Goal: Check status: Check status

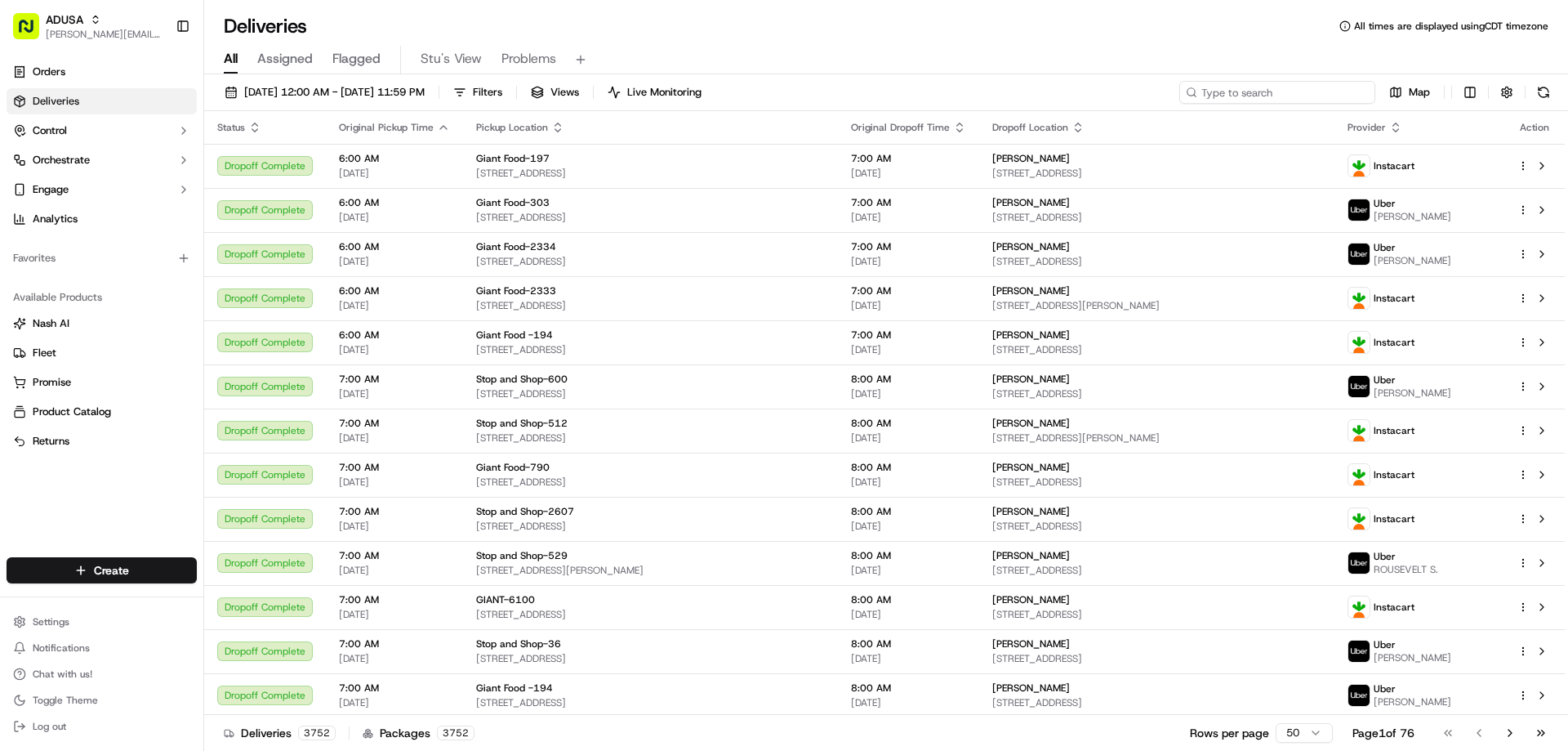
click at [1263, 86] on input at bounding box center [1277, 92] width 196 height 23
paste input "m714517932"
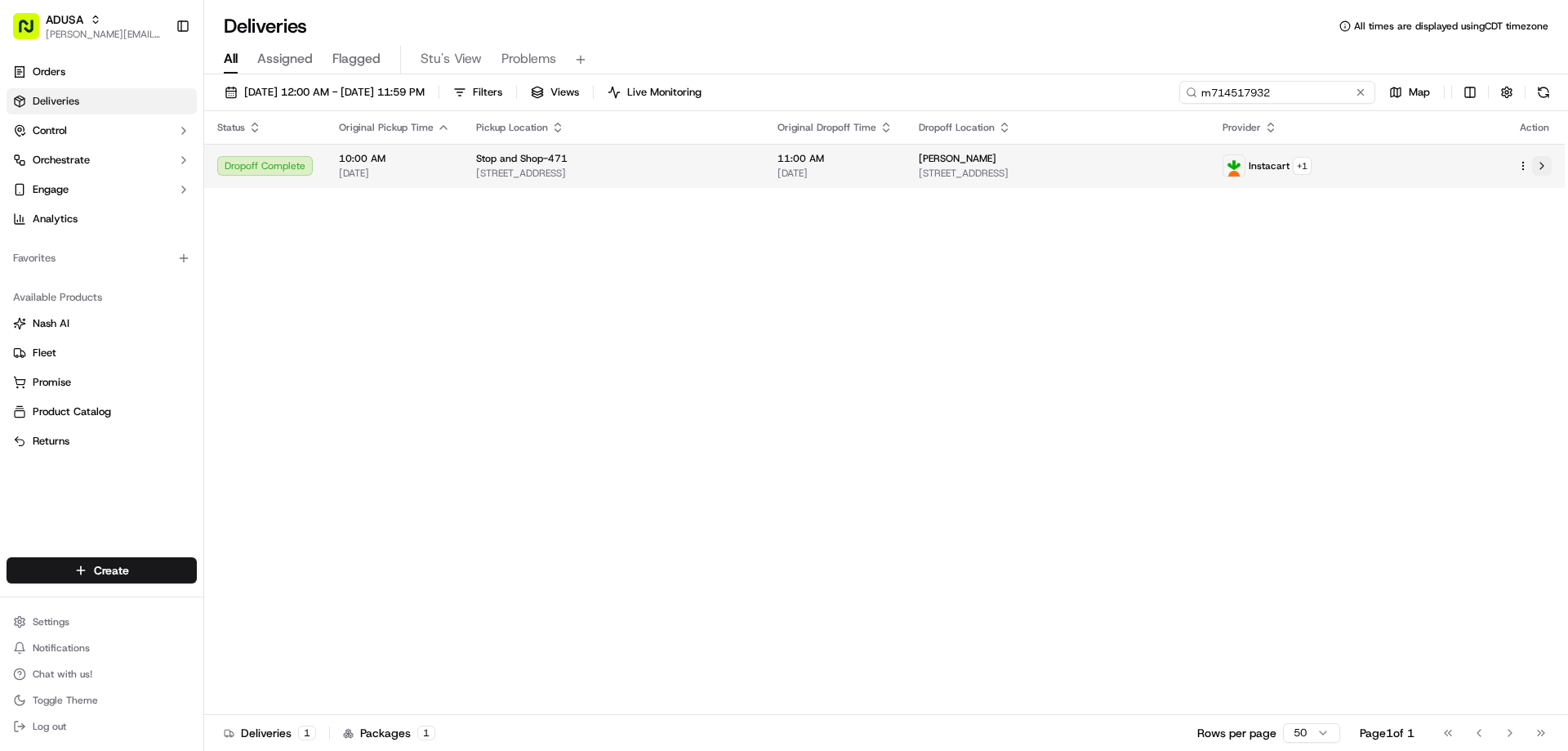
type input "m714517932"
click at [1540, 165] on button at bounding box center [1541, 165] width 19 height 19
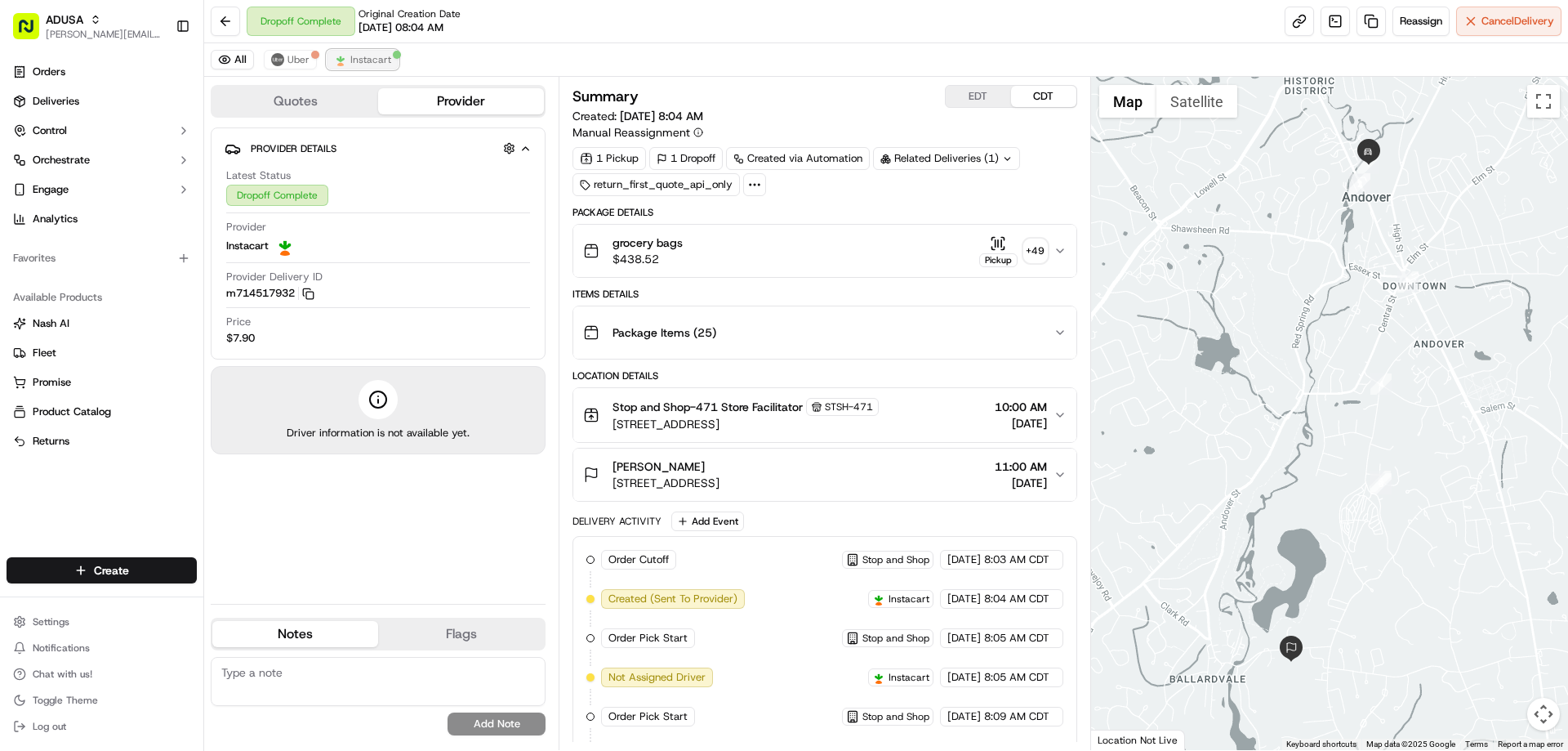
click at [358, 60] on span "Instacart" at bounding box center [371, 60] width 41 height 13
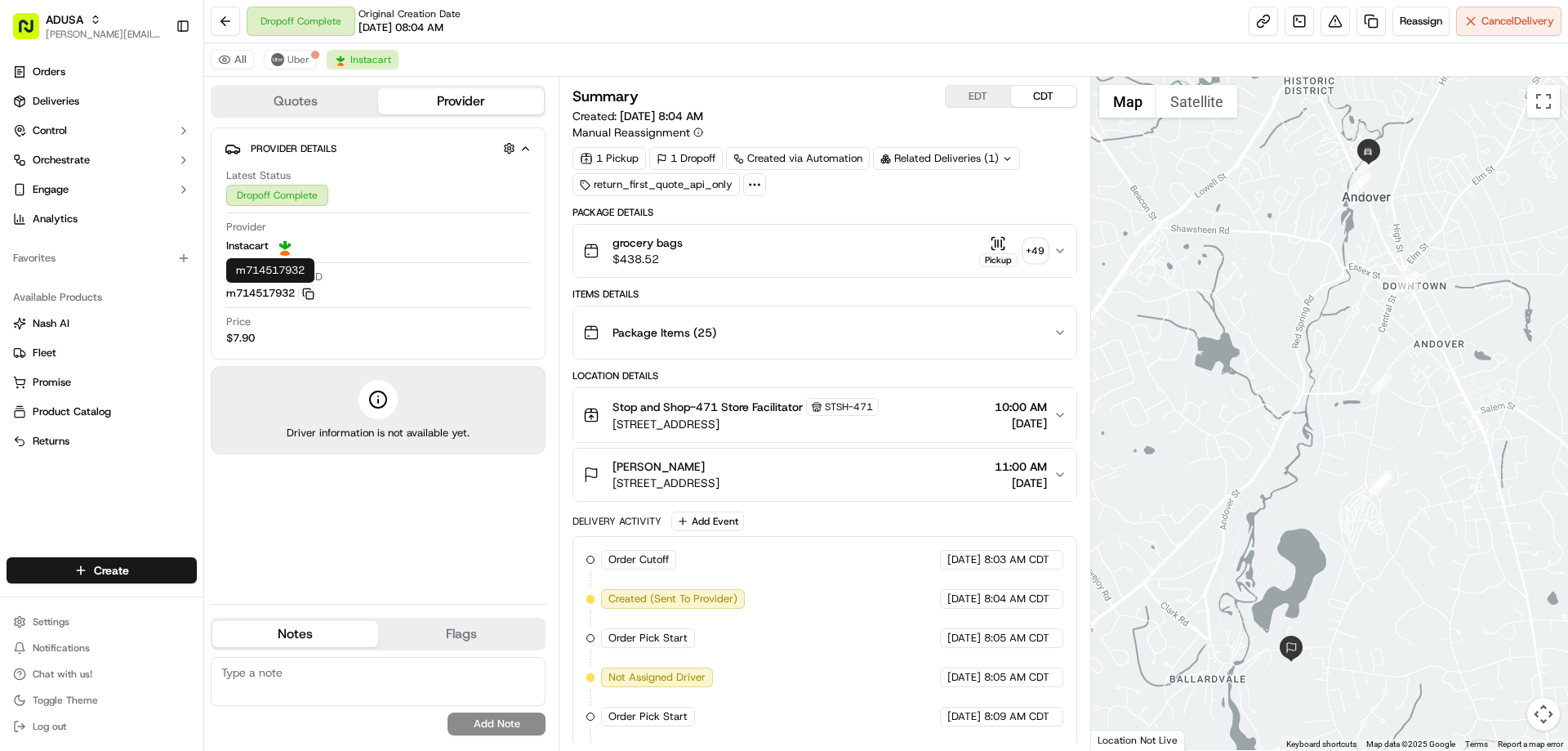
click at [309, 292] on icon "button" at bounding box center [308, 293] width 13 height 13
click at [564, 449] on div "Summary EDT CDT Created: [DATE] 8:04 AM Manual Reassignment 1 Pickup 1 Dropoff …" at bounding box center [824, 414] width 532 height 673
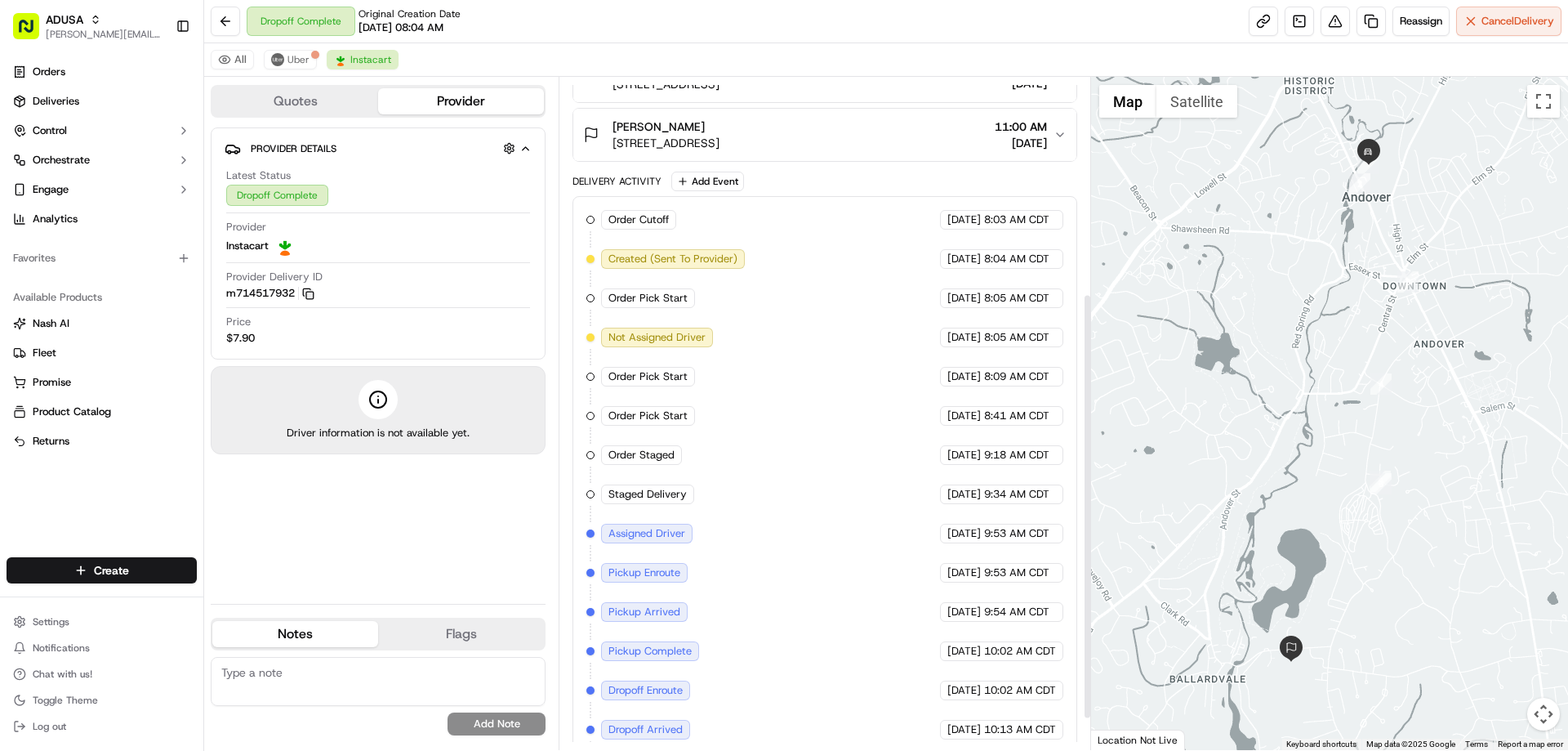
scroll to position [391, 0]
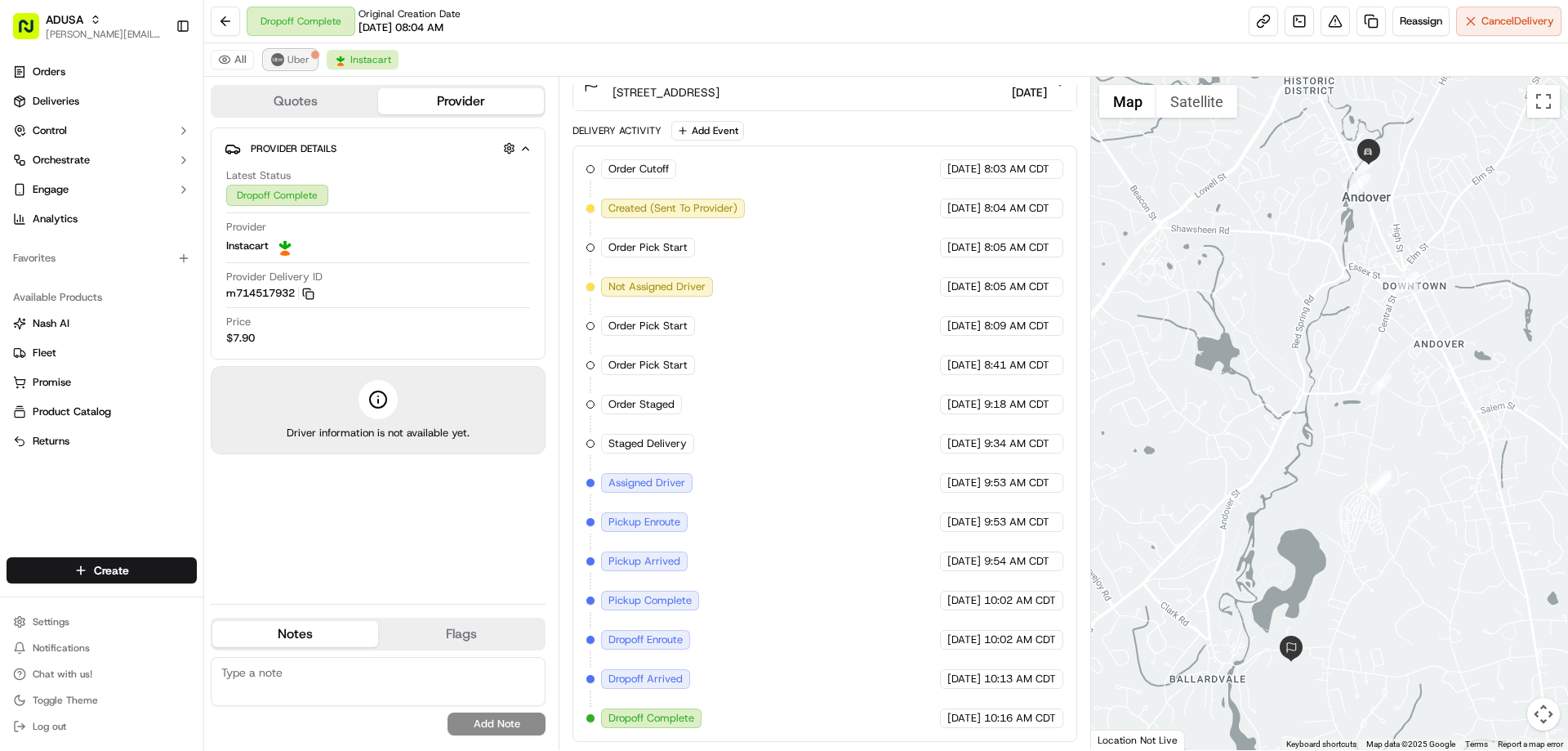
click at [291, 57] on span "Uber" at bounding box center [298, 60] width 22 height 13
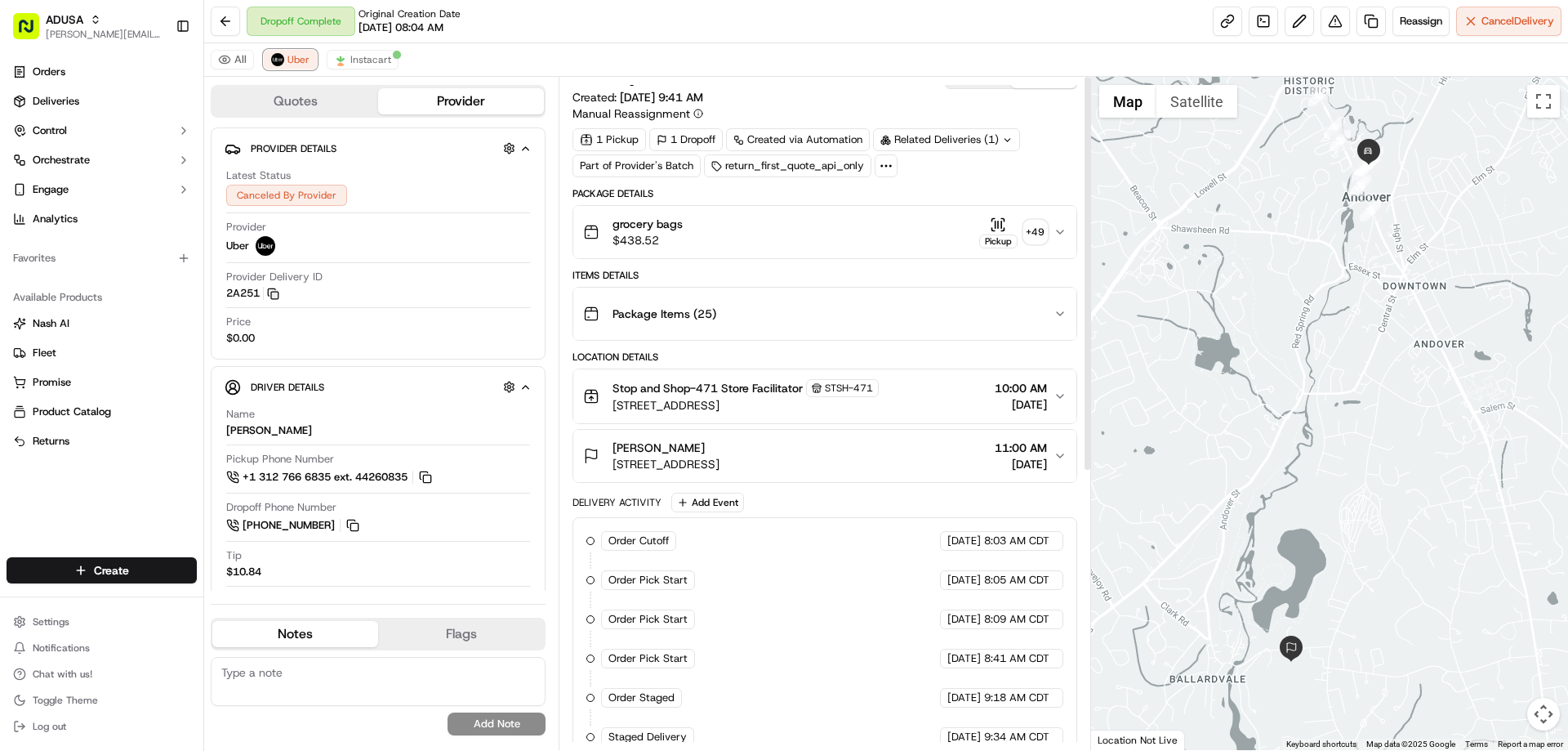
scroll to position [0, 0]
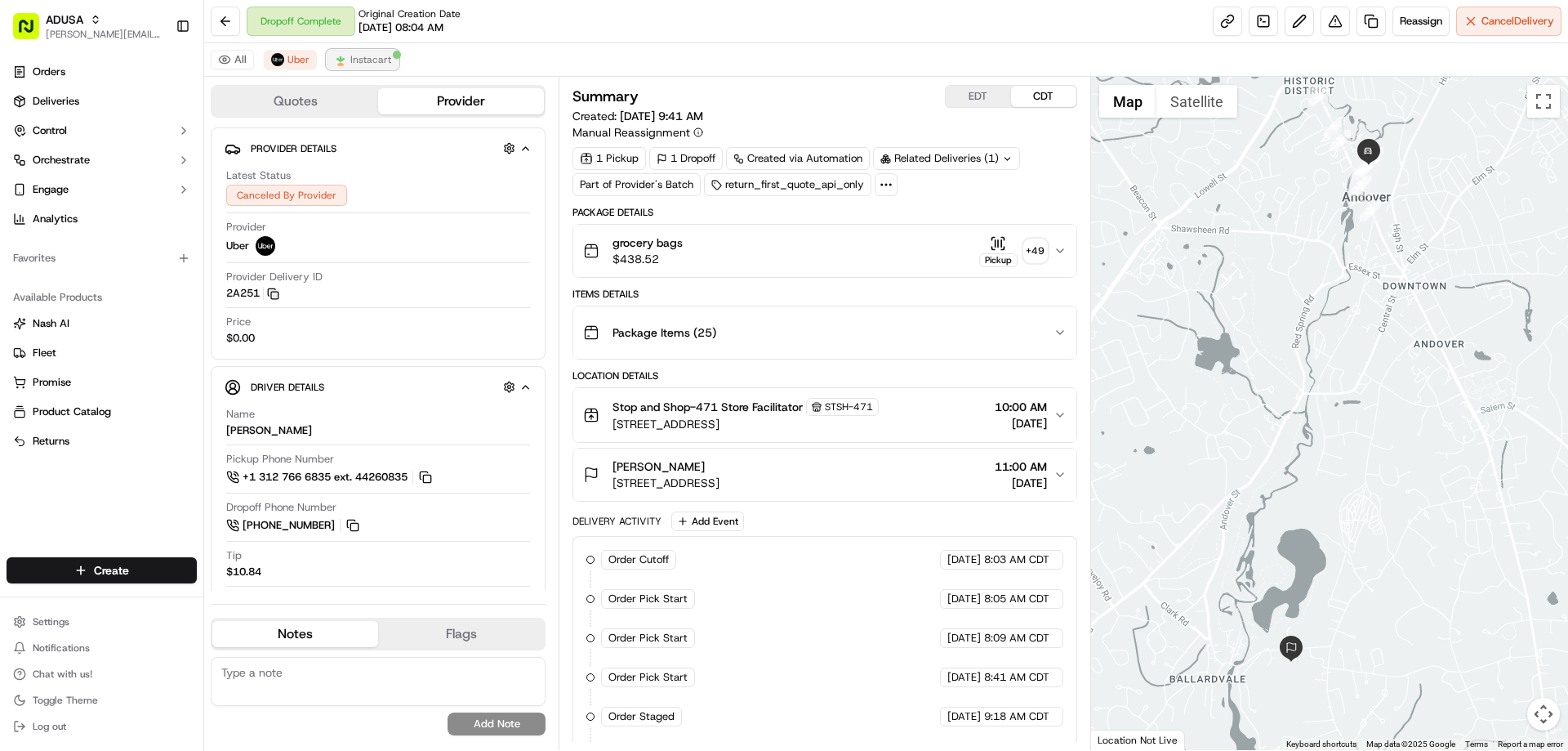
click at [358, 57] on span "Instacart" at bounding box center [371, 60] width 41 height 13
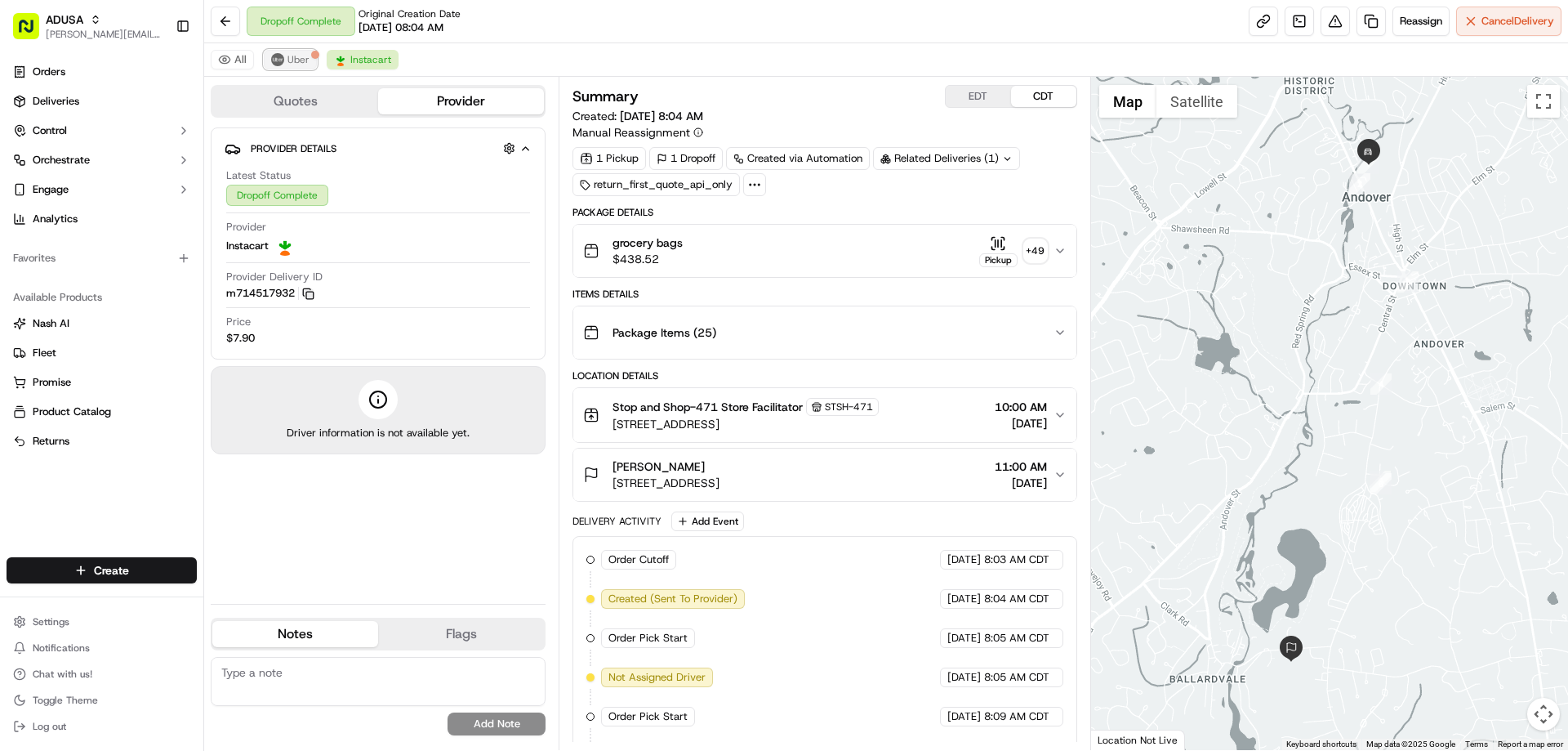
click at [287, 58] on span "Uber" at bounding box center [298, 60] width 22 height 13
